Goal: Task Accomplishment & Management: Manage account settings

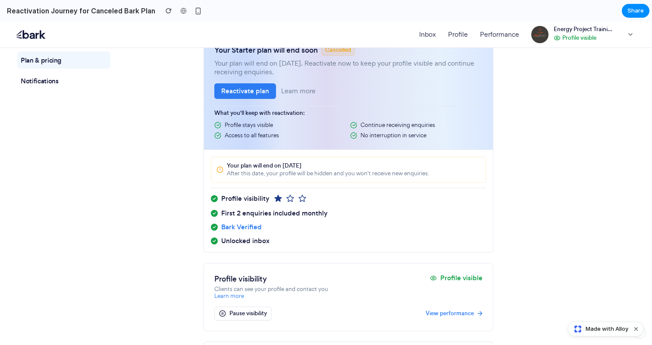
scroll to position [72, 0]
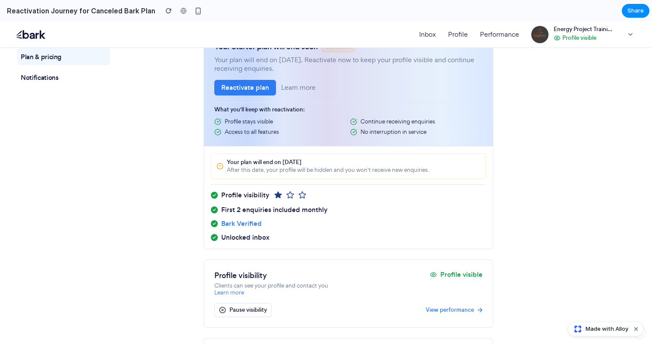
click at [244, 311] on button "Pause visibility" at bounding box center [242, 310] width 57 height 14
click at [249, 83] on button "Reactivate plan" at bounding box center [245, 88] width 62 height 16
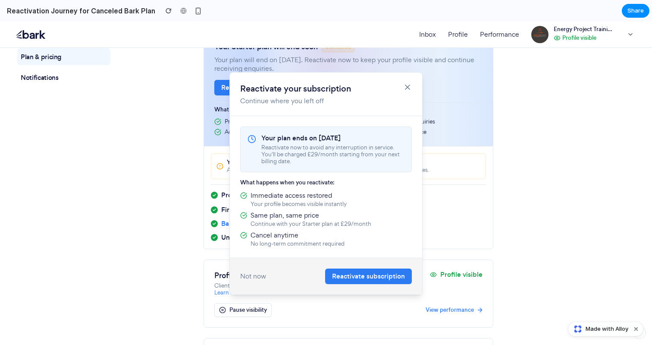
scroll to position [60, 0]
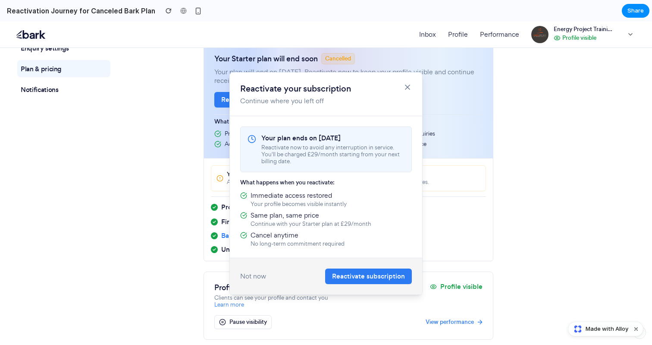
click at [353, 268] on button "Reactivate subscription" at bounding box center [368, 276] width 87 height 16
click at [407, 85] on icon at bounding box center [407, 87] width 9 height 9
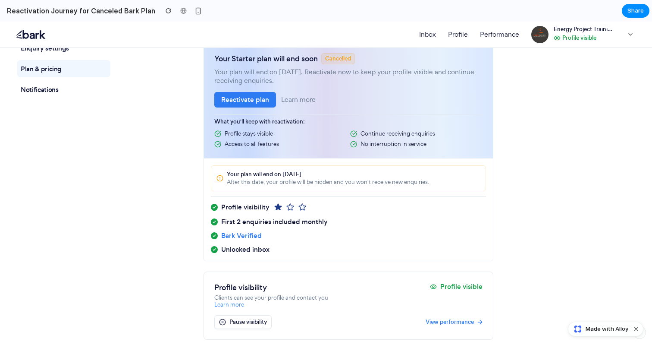
scroll to position [0, 0]
